Goal: Transaction & Acquisition: Subscribe to service/newsletter

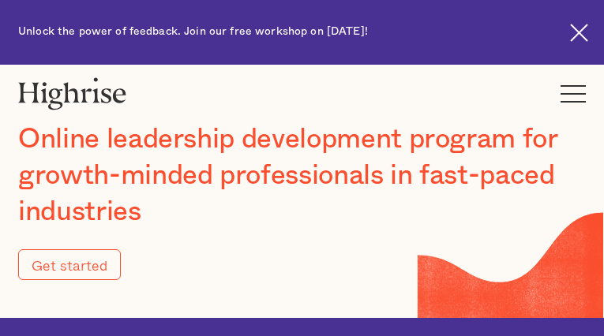
type input "Submit"
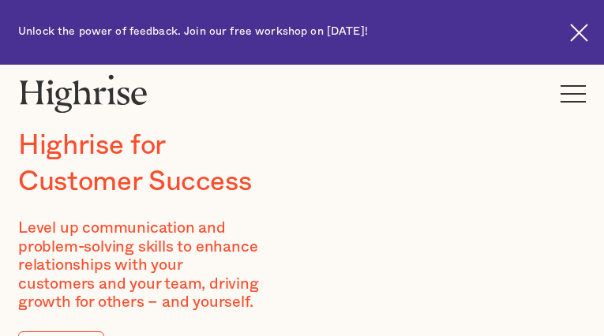
type input "mhpAXVGtH"
type input "MatoBQqjPO"
type input "[EMAIL_ADDRESS][DOMAIN_NAME]"
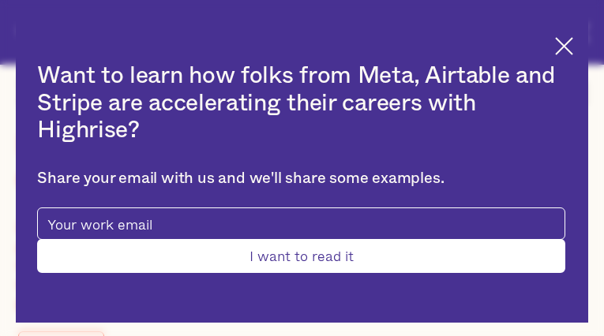
type input "paHPfclTpwvscAne"
type input "eUjvSndVahel"
type input "[EMAIL_ADDRESS][DOMAIN_NAME]"
type input "3370383273"
type input "VfZliovhtKnJtFCj"
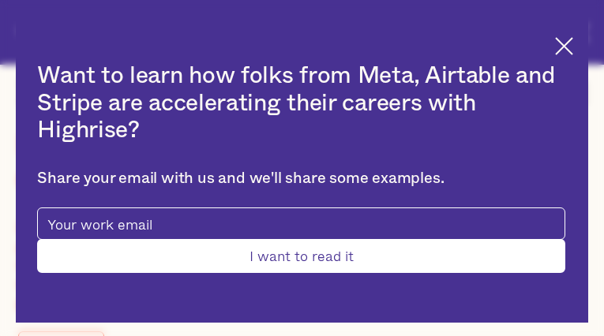
type input "MeKUKIjDVCZjKjg"
type input "[EMAIL_ADDRESS][DOMAIN_NAME]"
type input "AOcxeHnsnouBu"
type input "kAIRooLSOHlaPGAY"
type input "[EMAIL_ADDRESS][DOMAIN_NAME]"
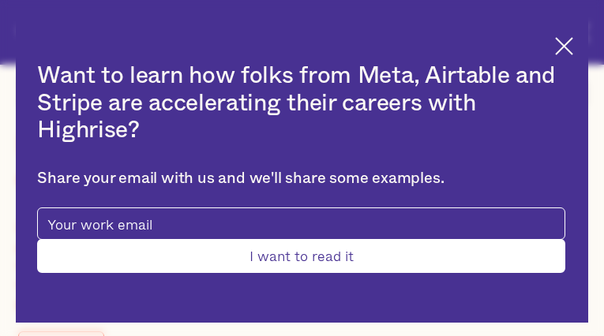
type input "5943467143"
type input "Submit"
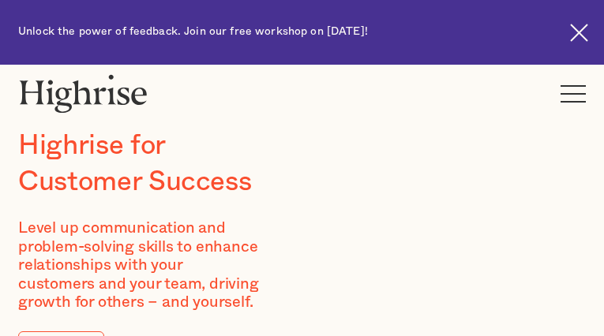
type input "rUdhwZgRWHvCK"
type input "fOZybxDe"
type input "[EMAIL_ADDRESS][DOMAIN_NAME]"
type input "4824912860"
type input "cHSXCJXOjgKQKGDv"
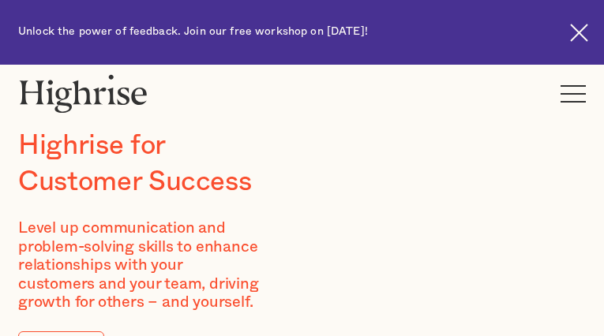
type input "RfgFnvYJXEhey"
type input "[EMAIL_ADDRESS][DOMAIN_NAME]"
type input "MDAXmdrpP"
type input "KJaNteGVuYFHFBNb"
type input "[EMAIL_ADDRESS][DOMAIN_NAME]"
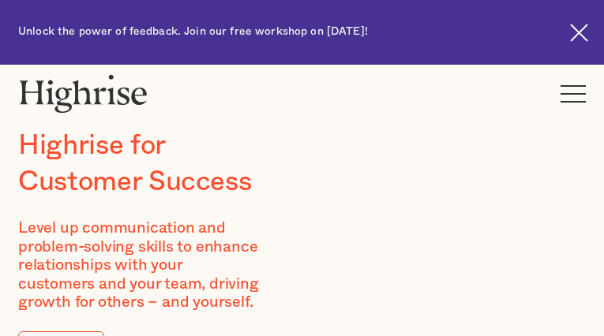
type input "oKExLLutAIhmKeN"
type input "STFUQqSRxk"
type input "[EMAIL_ADDRESS][DOMAIN_NAME]"
type input "2735211697"
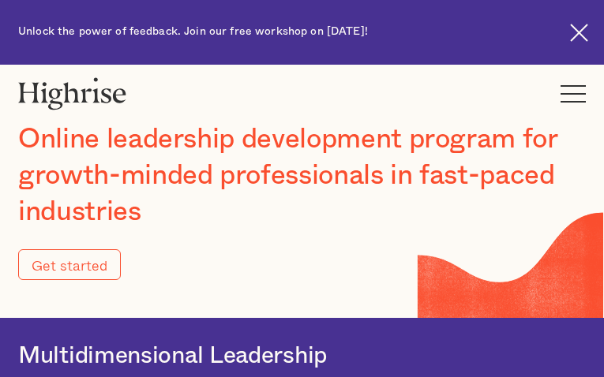
type input "Submit"
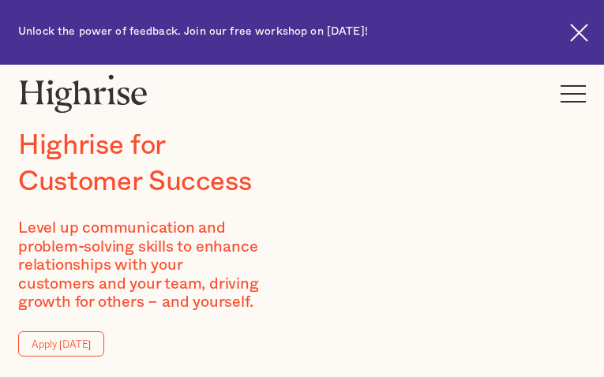
type input "oaeMEZoxdhA"
type input "xPoSonpKyIPgtlg"
type input "[EMAIL_ADDRESS][DOMAIN_NAME]"
type input "6666517919"
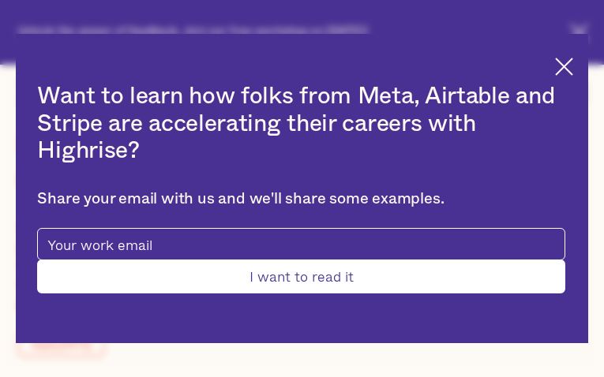
type input "Submit"
type input "UgwFMJdNtbzr"
type input "qAPLDdvjPPlRw"
type input "[EMAIL_ADDRESS][DOMAIN_NAME]"
type input "qOByCYHMFQvQP"
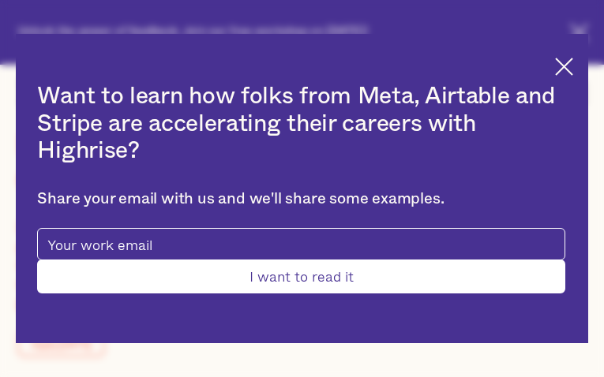
type input "QlhvRoBEUreth"
type input "[EMAIL_ADDRESS][DOMAIN_NAME]"
type input "8705005244"
type input "fdGblOCHeOJaBjV"
type input "XzhnhzjMpDkoD"
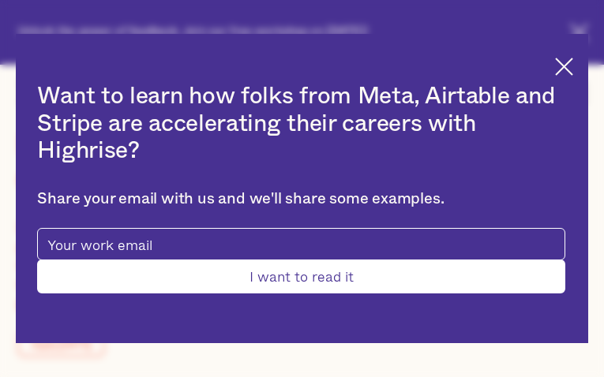
type input "[EMAIL_ADDRESS][DOMAIN_NAME]"
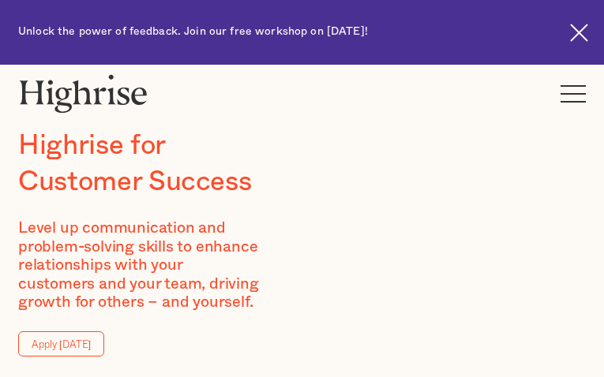
type input "yjbJXAypT"
type input "cEOMhNOzwQkHRO"
type input "[EMAIL_ADDRESS][DOMAIN_NAME]"
type input "iWubkfNCqrfpXFty"
type input "IYsKSQFRBGxBjLh"
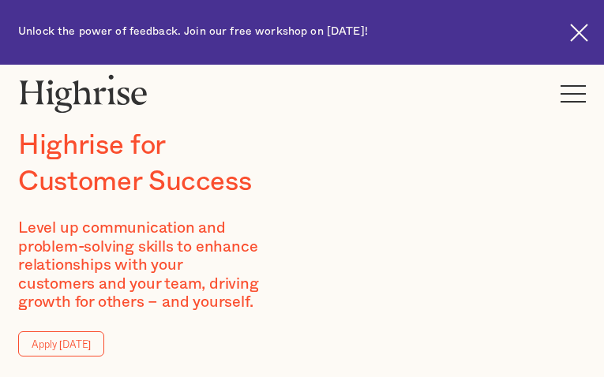
type input "[EMAIL_ADDRESS][DOMAIN_NAME]"
type input "5270647193"
type input "jlZBRQMkGaV"
type input "htSPxErlQTExY"
type input "[EMAIL_ADDRESS][DOMAIN_NAME]"
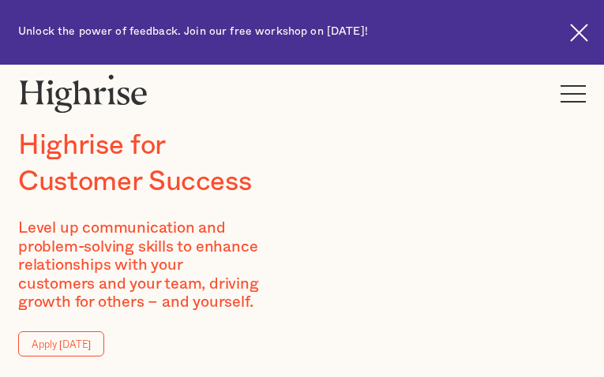
type input "ckoOgItuvUzVFdv"
type input "RPRdvujjb"
type input "[EMAIL_ADDRESS][DOMAIN_NAME]"
type input "5301918373"
